Goal: Find specific page/section: Find specific page/section

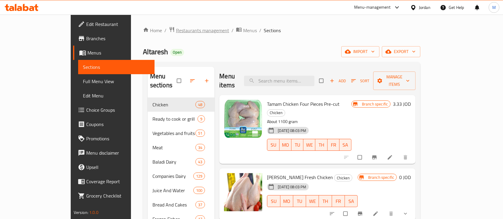
click at [176, 28] on span "Restaurants management" at bounding box center [202, 30] width 53 height 7
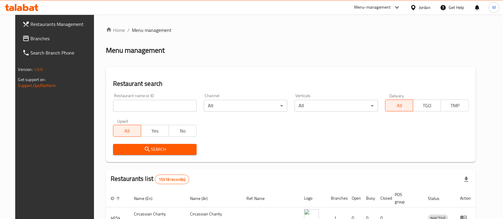
click at [150, 105] on input "search" at bounding box center [155, 106] width 84 height 12
type input "ؤ"
type input "car stars"
click at [160, 148] on span "Search" at bounding box center [155, 149] width 74 height 7
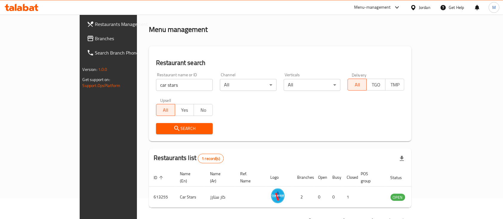
scroll to position [35, 0]
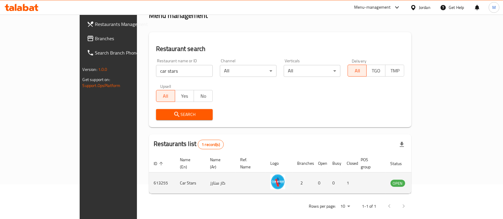
click at [429, 180] on icon "enhanced table" at bounding box center [425, 183] width 7 height 7
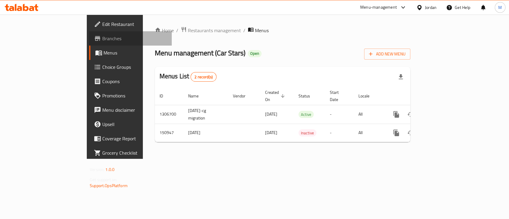
click at [102, 38] on span "Branches" at bounding box center [134, 38] width 65 height 7
